Goal: Task Accomplishment & Management: Manage account settings

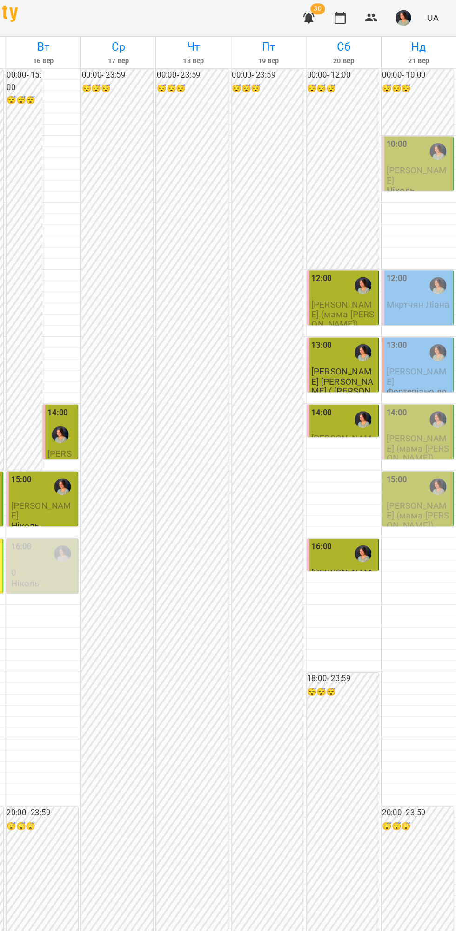
click at [430, 137] on div at bounding box center [439, 125] width 21 height 21
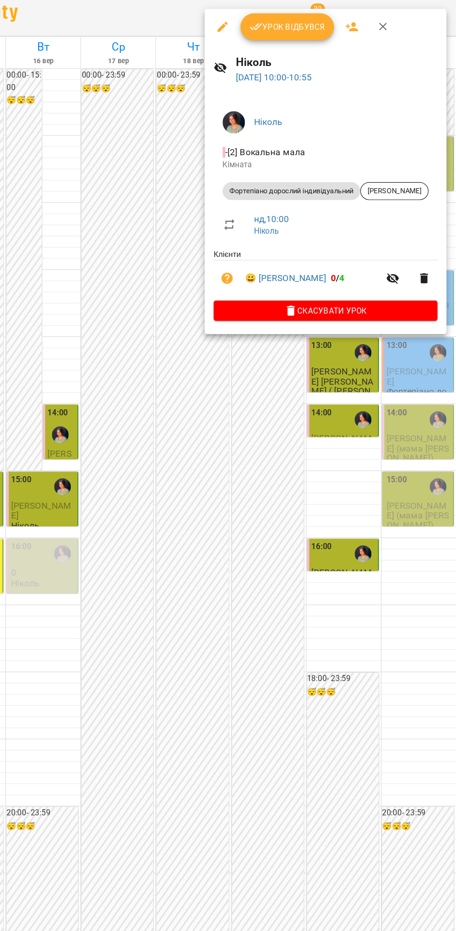
click at [320, 19] on span "Урок відбувся" at bounding box center [315, 22] width 63 height 11
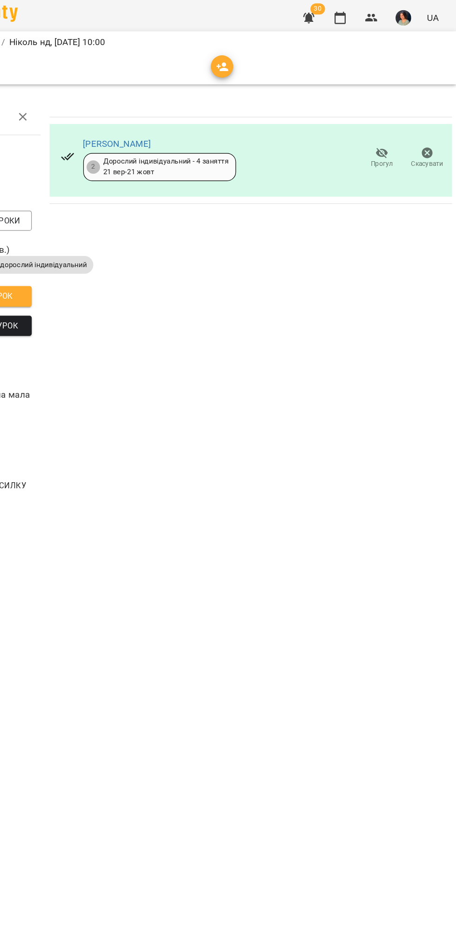
scroll to position [0, 4]
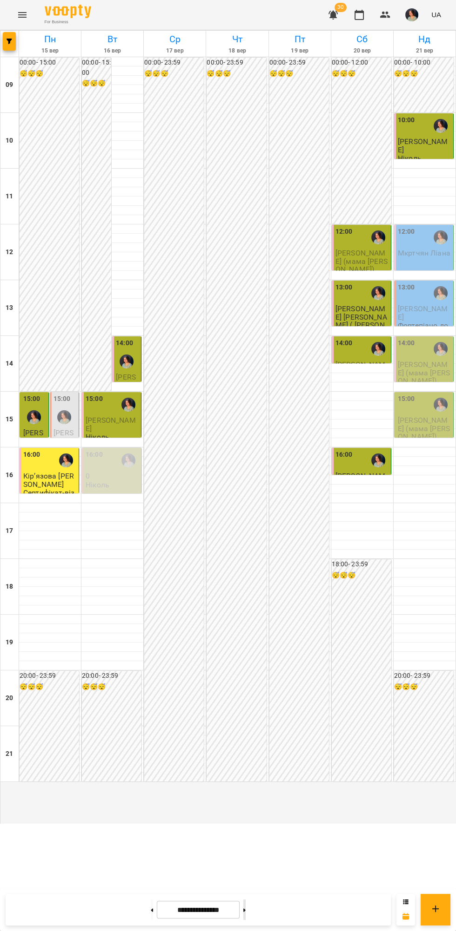
click at [245, 911] on icon at bounding box center [244, 910] width 2 height 3
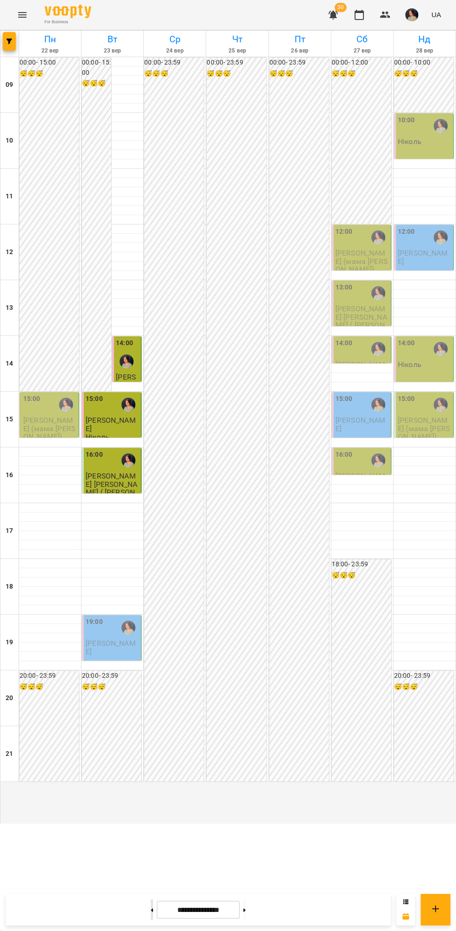
click at [151, 905] on button at bounding box center [152, 910] width 2 height 20
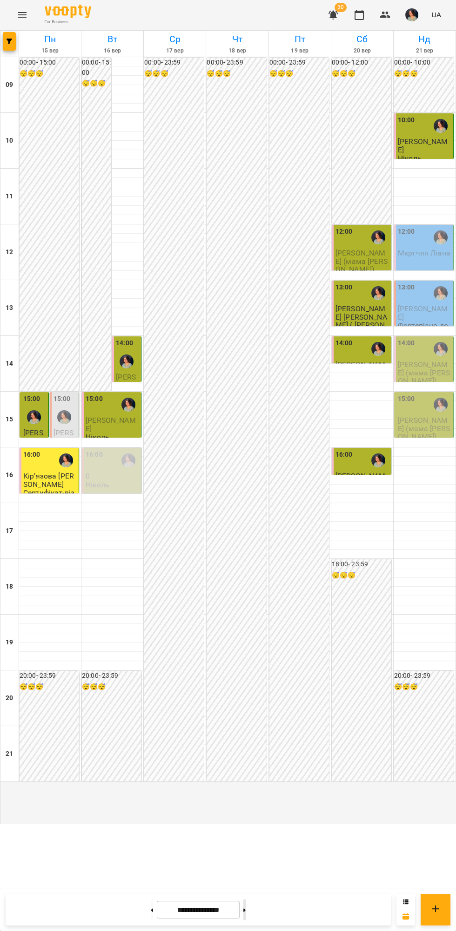
click at [245, 911] on icon at bounding box center [244, 910] width 2 height 3
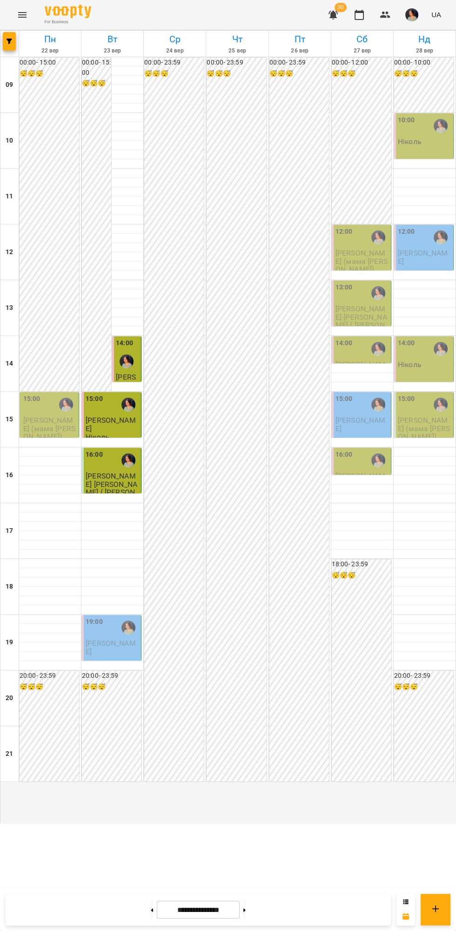
click at [126, 372] on div at bounding box center [126, 361] width 21 height 21
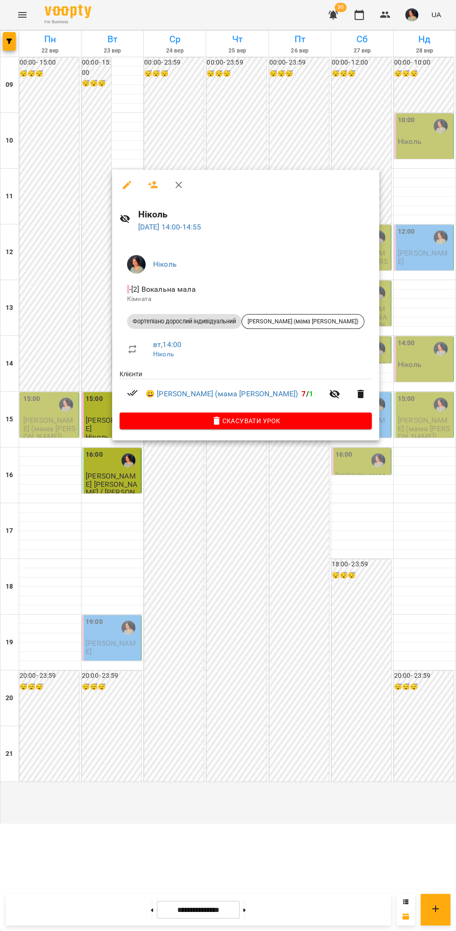
click at [284, 564] on div at bounding box center [228, 465] width 456 height 931
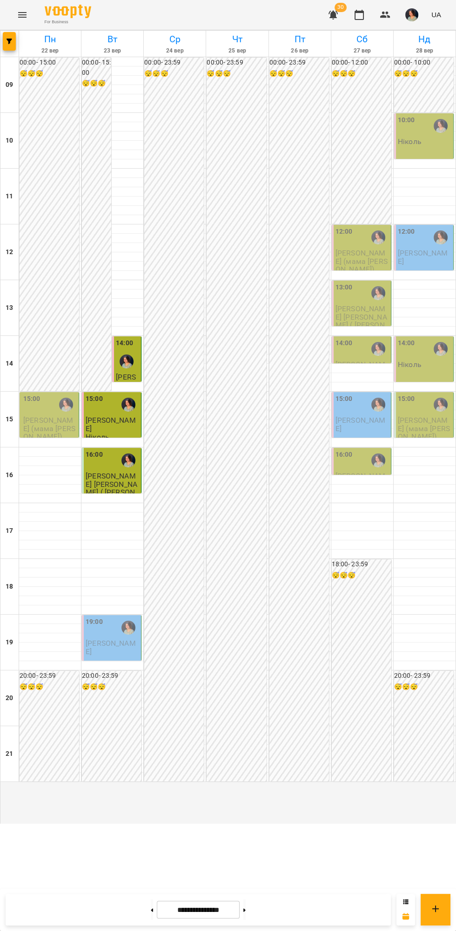
click at [117, 349] on label "14:00" at bounding box center [124, 343] width 17 height 10
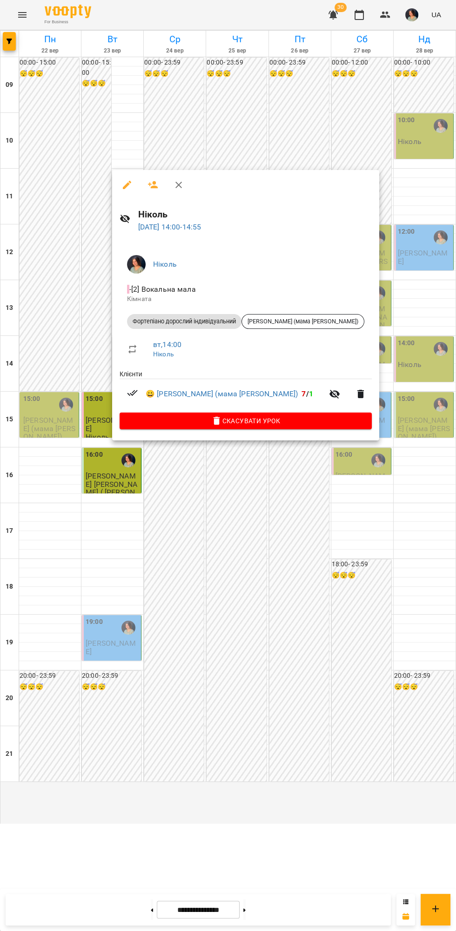
click at [108, 605] on div at bounding box center [228, 465] width 456 height 931
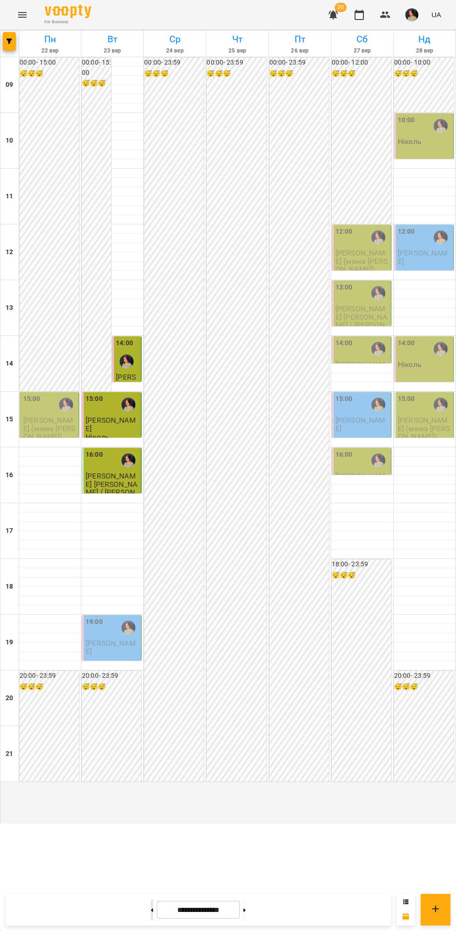
click at [151, 910] on button at bounding box center [152, 910] width 2 height 20
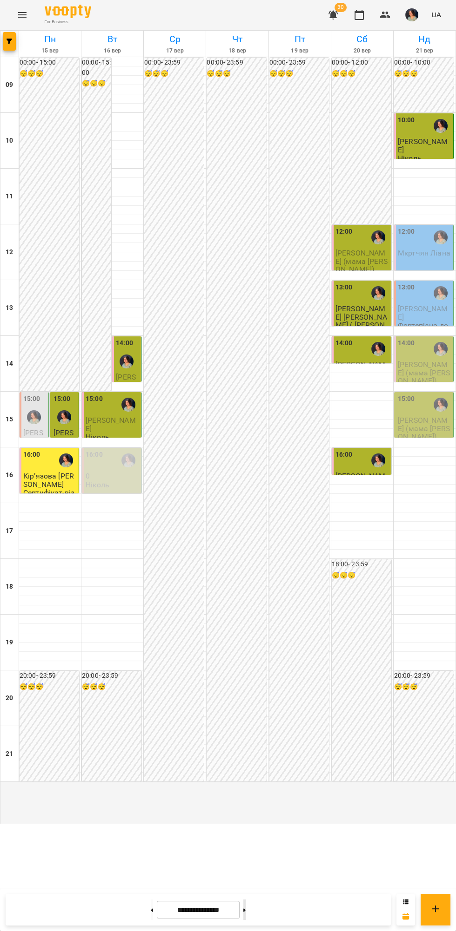
click at [245, 911] on icon at bounding box center [244, 910] width 2 height 3
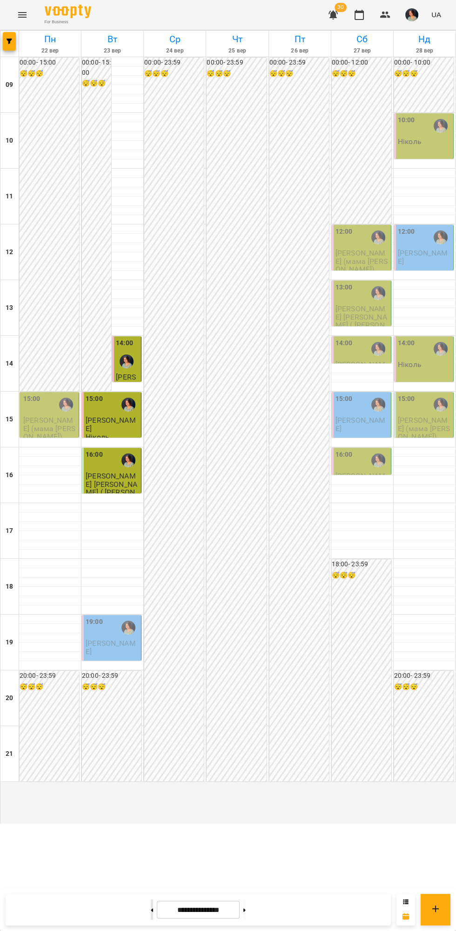
click at [151, 911] on icon at bounding box center [152, 910] width 2 height 3
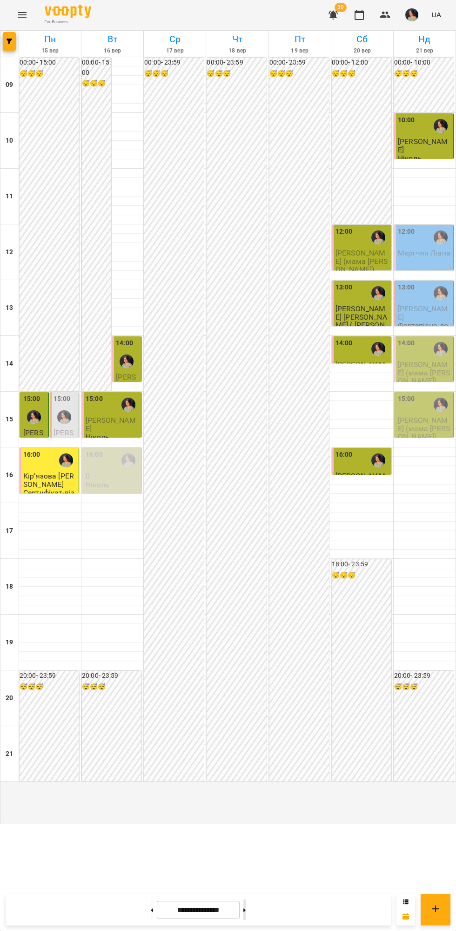
click at [245, 911] on icon at bounding box center [244, 910] width 2 height 3
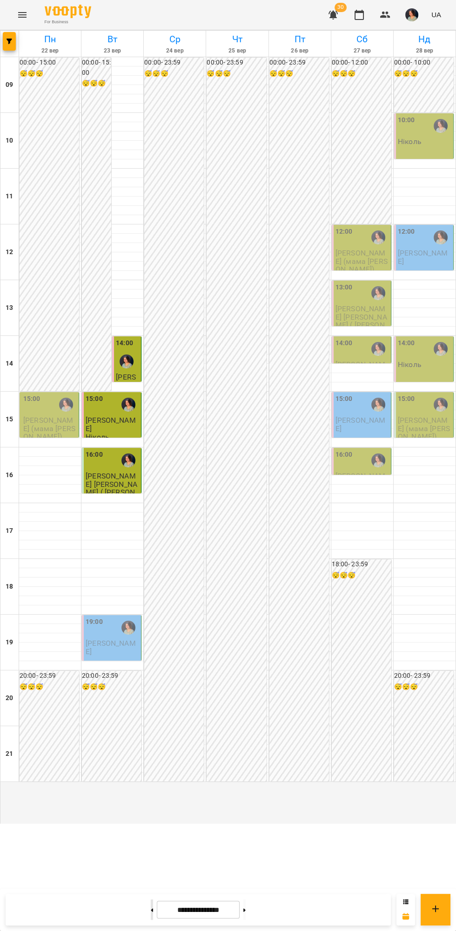
click at [151, 905] on button at bounding box center [152, 910] width 2 height 20
type input "**********"
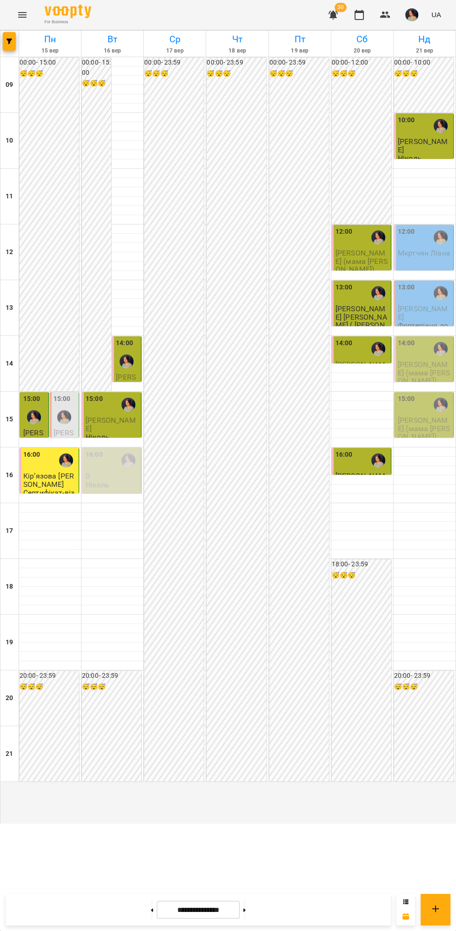
click at [365, 248] on div "12:00" at bounding box center [361, 237] width 53 height 21
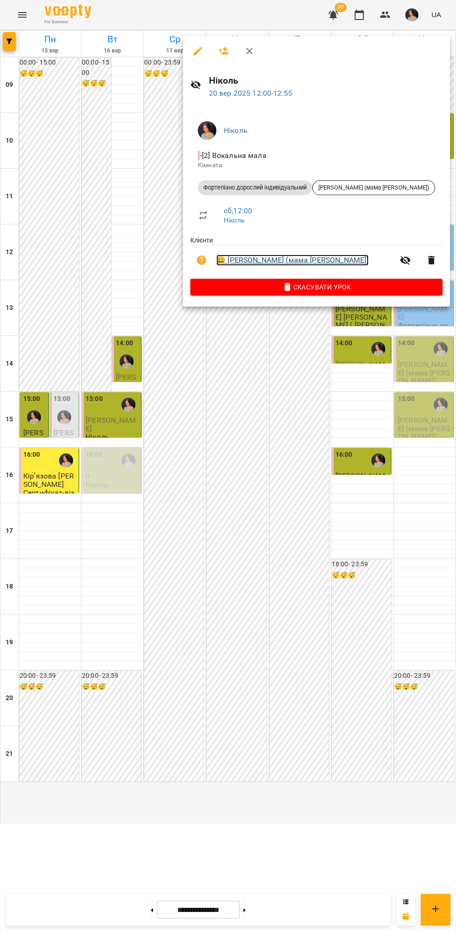
click at [330, 264] on link "😀 [PERSON_NAME] (мама [PERSON_NAME])" at bounding box center [292, 260] width 152 height 11
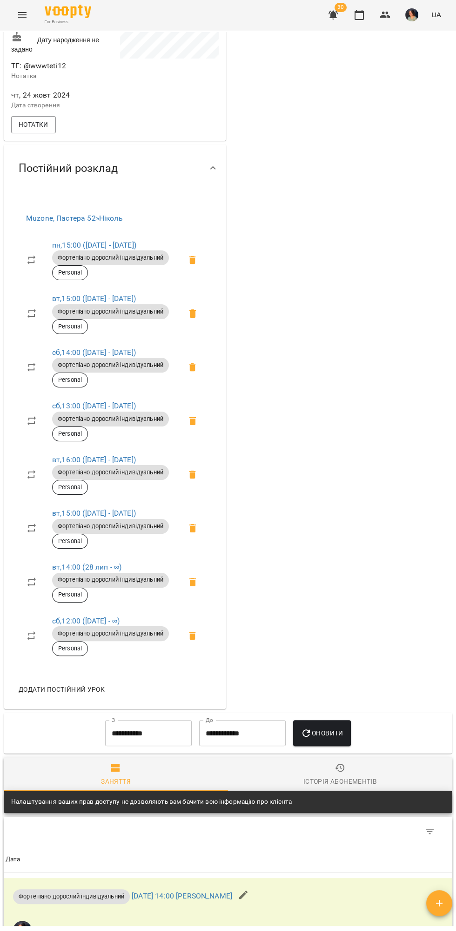
scroll to position [247, 0]
